Goal: Task Accomplishment & Management: Use online tool/utility

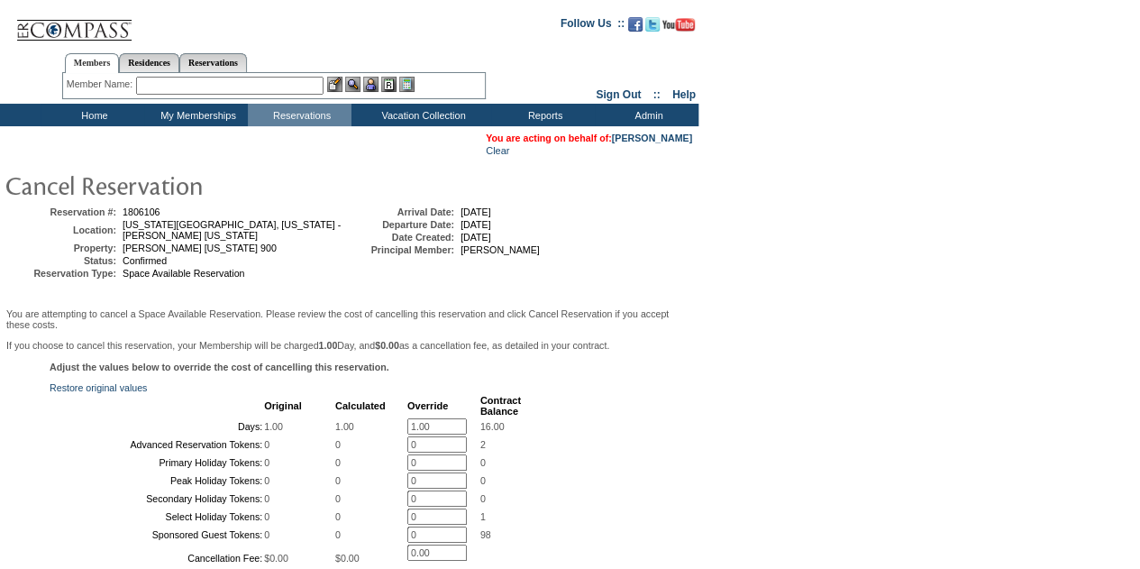
scroll to position [270, 0]
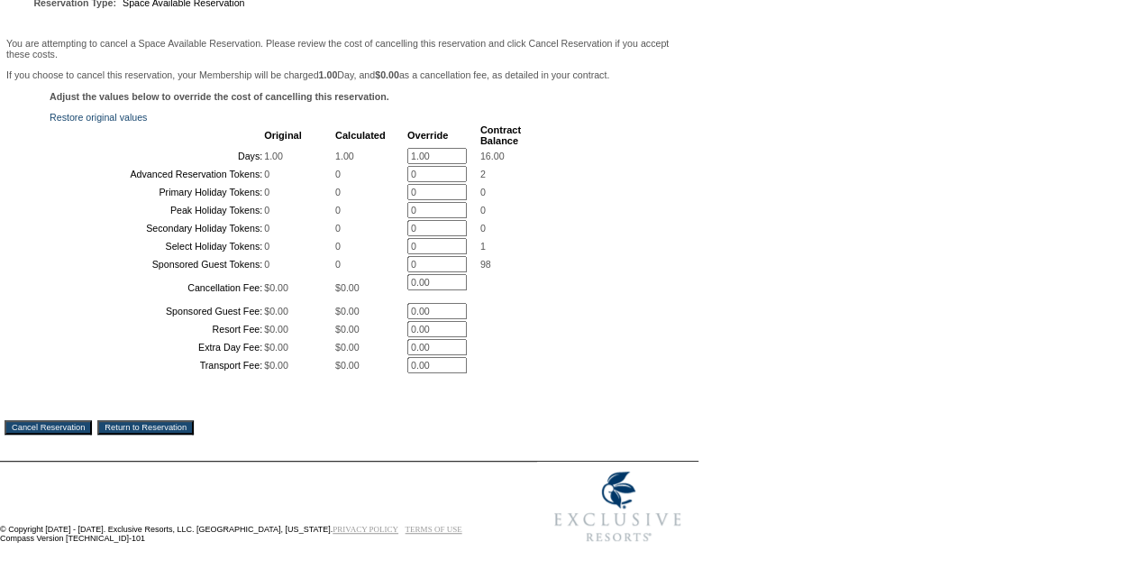
click at [410, 164] on input "1.00" at bounding box center [436, 156] width 59 height 16
type input "0.00"
click at [562, 270] on div "Adjust the values below to override the cost of cancelling this reservation. Re…" at bounding box center [350, 242] width 690 height 302
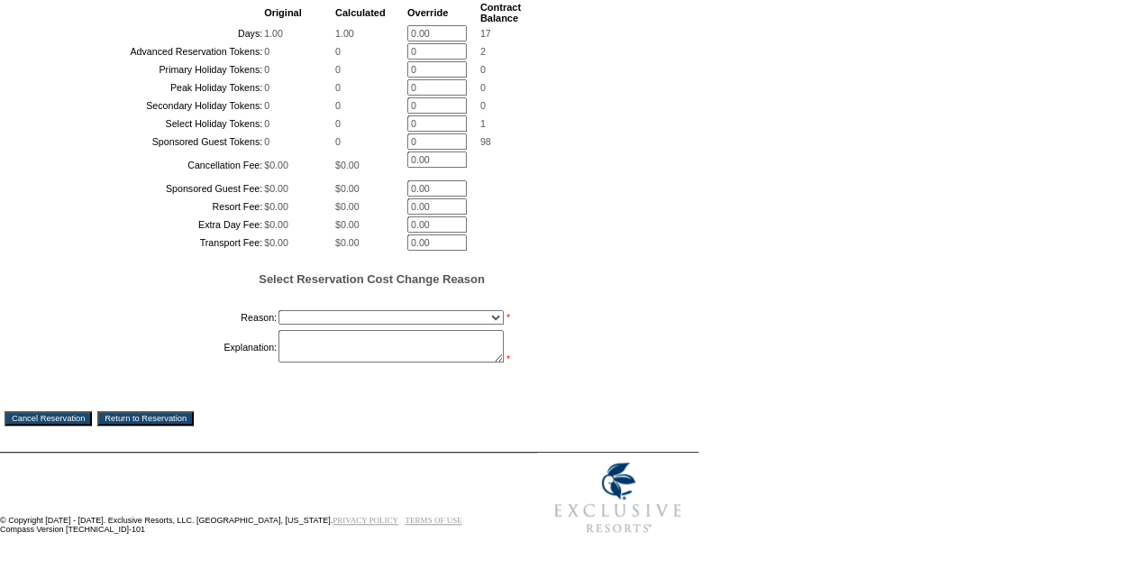
scroll to position [538, 0]
click at [332, 313] on select "Creating Continuous Stay Days Booked After Cancellation Experiential / Hotel / …" at bounding box center [391, 317] width 225 height 14
click at [279, 310] on select "Creating Continuous Stay Days Booked After Cancellation Experiential / Hotel / …" at bounding box center [391, 317] width 225 height 14
click at [358, 336] on textarea at bounding box center [391, 346] width 225 height 32
click at [383, 319] on select "Creating Continuous Stay Days Booked After Cancellation Experiential / Hotel / …" at bounding box center [391, 317] width 225 height 14
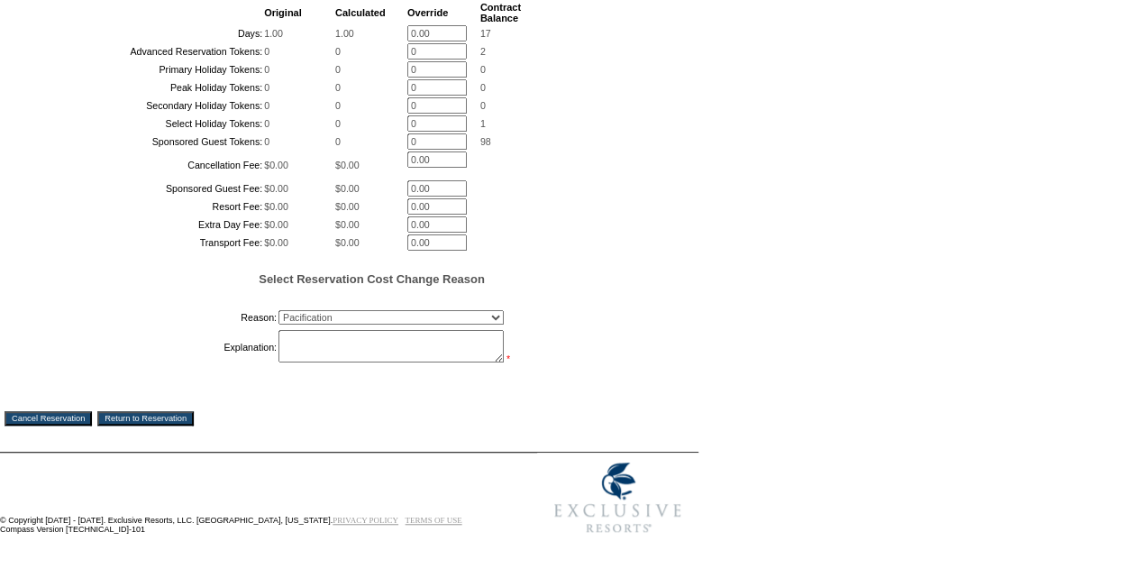
select select "1030"
click at [279, 310] on select "Creating Continuous Stay Days Booked After Cancellation Experiential / Hotel / …" at bounding box center [391, 317] width 225 height 14
click at [332, 347] on textarea at bounding box center [391, 346] width 225 height 32
type textarea "got a continuous stay for all 3 nights at [GEOGRAPHIC_DATA]"
click at [76, 411] on input "Cancel Reservation" at bounding box center [48, 418] width 87 height 14
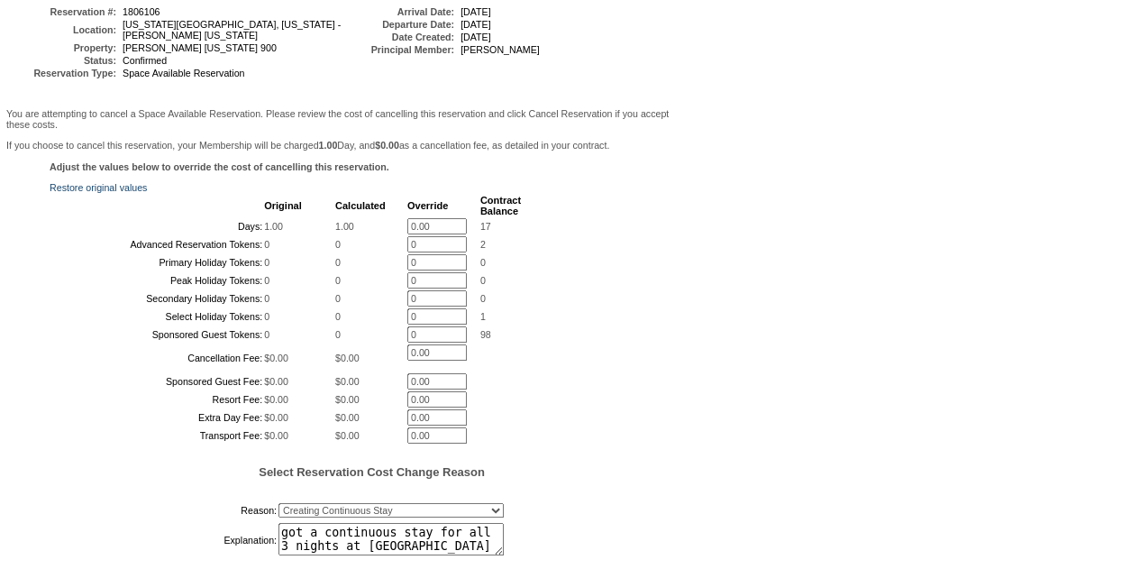
scroll to position [0, 0]
